Goal: Use online tool/utility

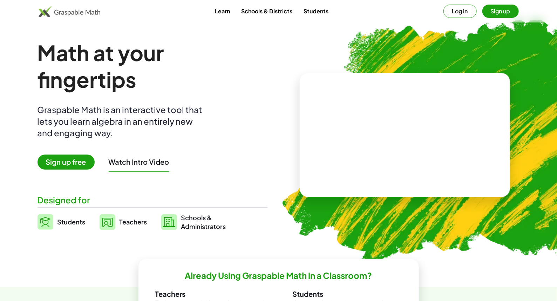
click at [464, 12] on button "Log in" at bounding box center [460, 11] width 33 height 13
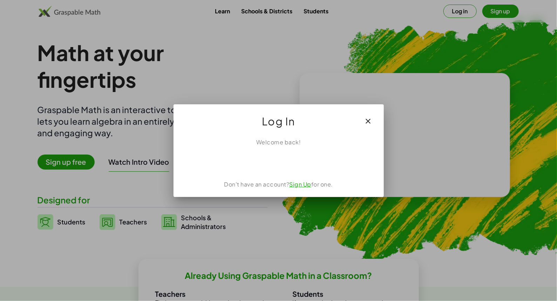
click at [298, 157] on div "Accedi con Google. Si apre in una nuova scheda" at bounding box center [278, 161] width 63 height 15
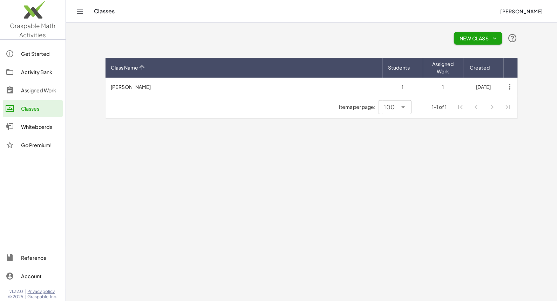
click at [39, 129] on div "Whiteboards" at bounding box center [40, 126] width 39 height 8
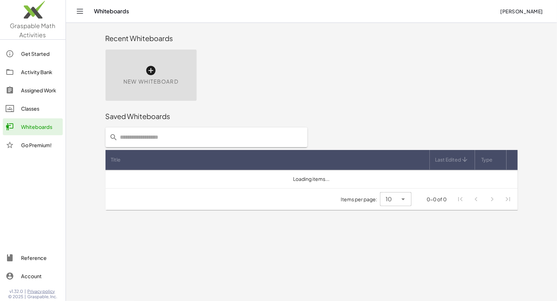
click at [162, 54] on div "New Whiteboard" at bounding box center [151, 74] width 91 height 51
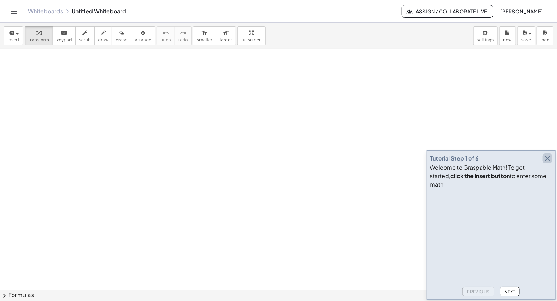
click at [548, 162] on icon "button" at bounding box center [548, 158] width 8 height 8
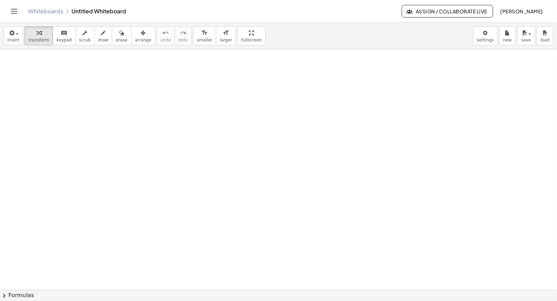
click at [187, 108] on div at bounding box center [278, 289] width 557 height 481
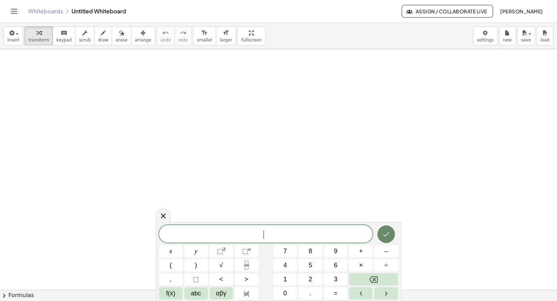
click at [384, 234] on icon "Done" at bounding box center [386, 234] width 8 height 8
